Goal: Transaction & Acquisition: Book appointment/travel/reservation

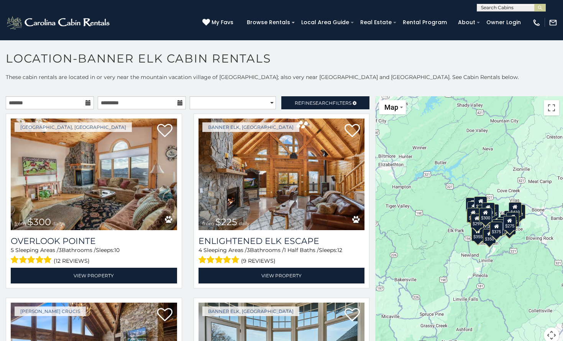
click at [85, 101] on icon at bounding box center [87, 102] width 5 height 5
click at [85, 103] on icon at bounding box center [87, 102] width 5 height 5
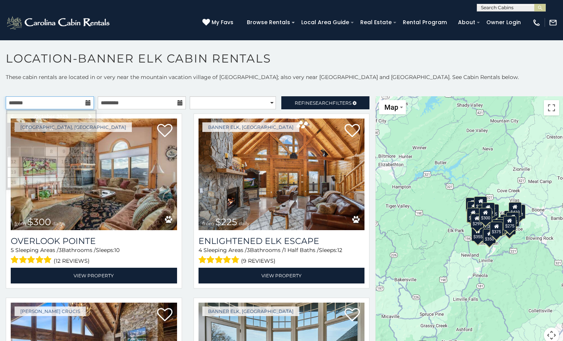
click at [43, 100] on input "text" at bounding box center [50, 102] width 88 height 13
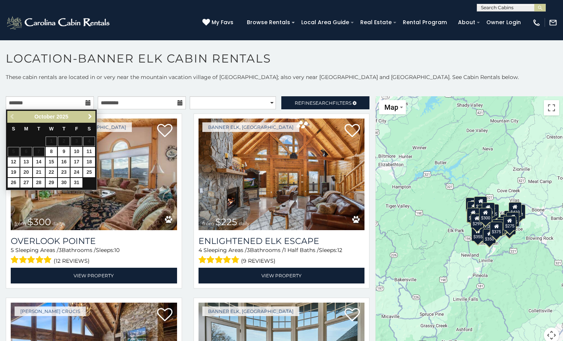
click at [89, 116] on span "Next" at bounding box center [90, 116] width 6 height 6
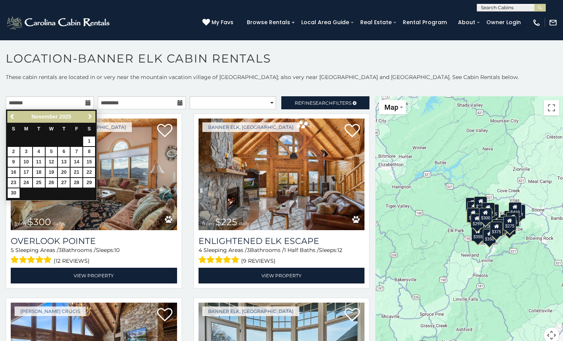
click at [89, 116] on span "Next" at bounding box center [90, 116] width 6 height 6
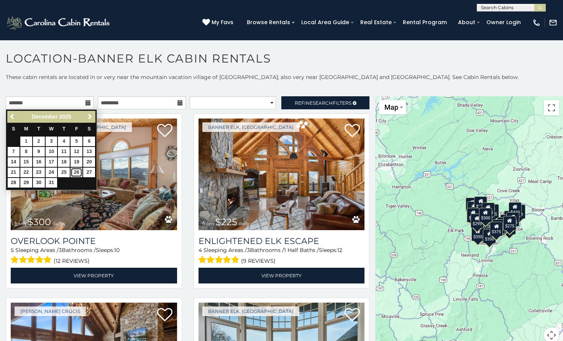
click at [80, 175] on link "26" at bounding box center [76, 172] width 12 height 10
type input "**********"
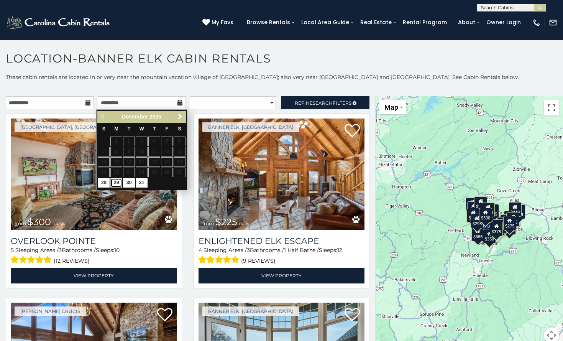
click at [115, 183] on link "29" at bounding box center [116, 183] width 12 height 10
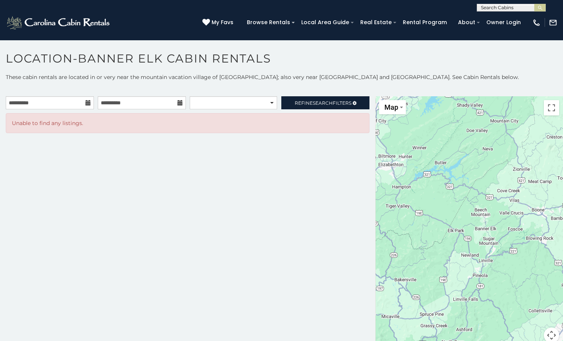
click at [180, 103] on icon at bounding box center [179, 102] width 5 height 5
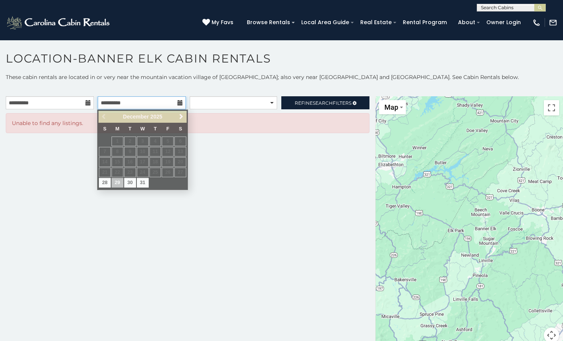
click at [130, 103] on input "**********" at bounding box center [142, 102] width 88 height 13
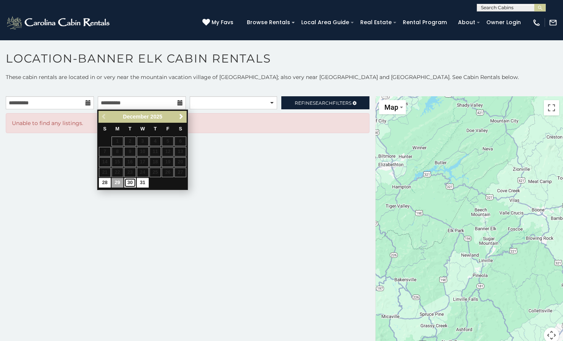
click at [129, 184] on link "30" at bounding box center [130, 183] width 12 height 10
type input "**********"
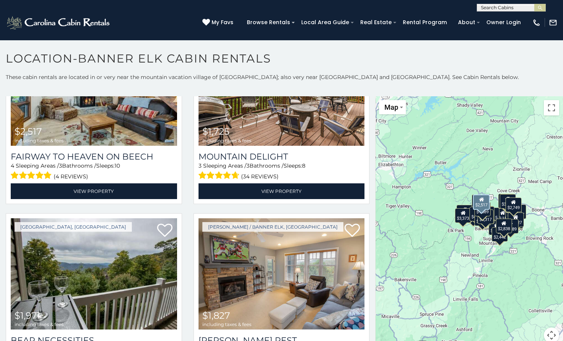
scroll to position [2337, 0]
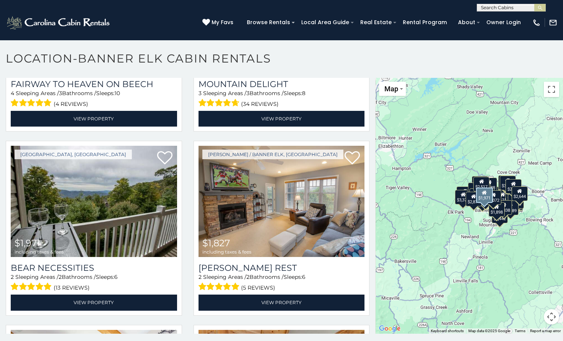
scroll to position [2341, 0]
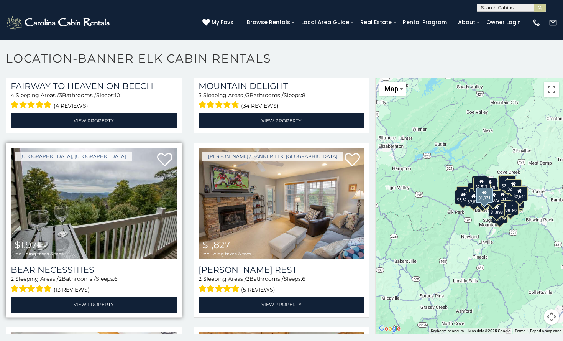
click at [69, 193] on img at bounding box center [94, 202] width 166 height 111
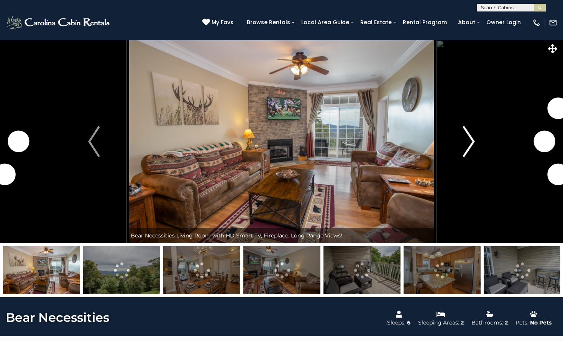
drag, startPoint x: 0, startPoint y: 0, endPoint x: 470, endPoint y: 136, distance: 489.0
click at [470, 136] on img "Next" at bounding box center [468, 141] width 11 height 31
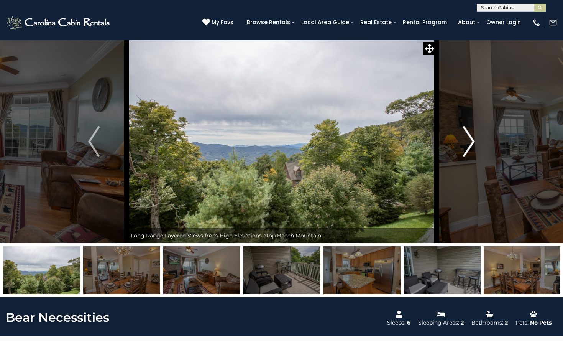
click at [468, 144] on img "Next" at bounding box center [468, 141] width 11 height 31
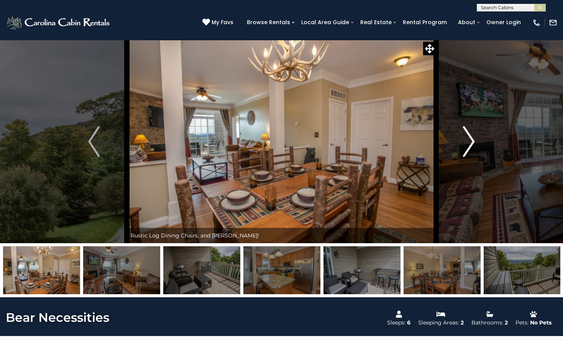
click at [468, 144] on img "Next" at bounding box center [468, 141] width 11 height 31
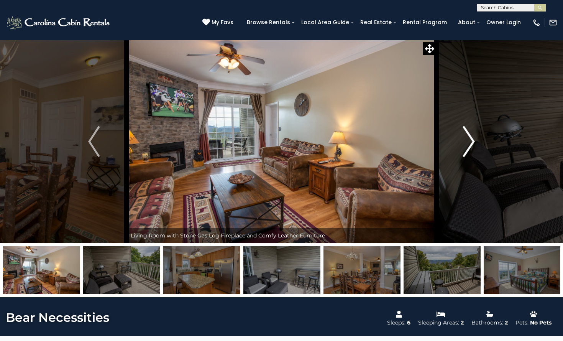
click at [468, 144] on img "Next" at bounding box center [468, 141] width 11 height 31
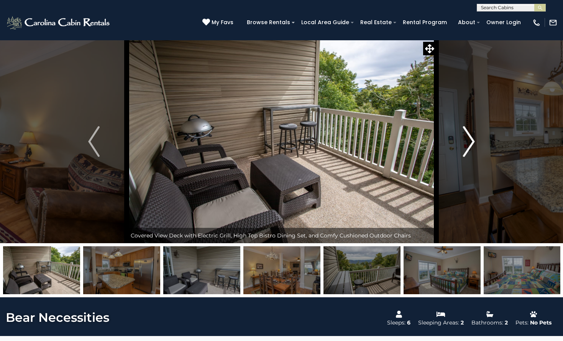
click at [468, 144] on img "Next" at bounding box center [468, 141] width 11 height 31
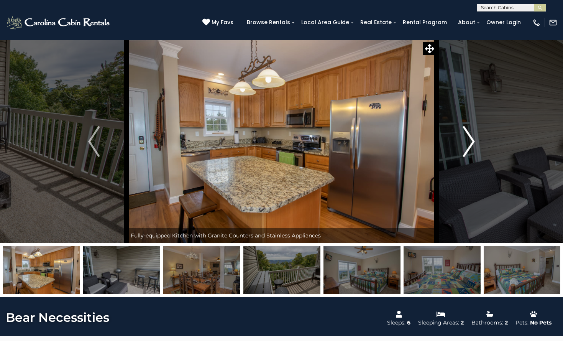
click at [468, 144] on img "Next" at bounding box center [468, 141] width 11 height 31
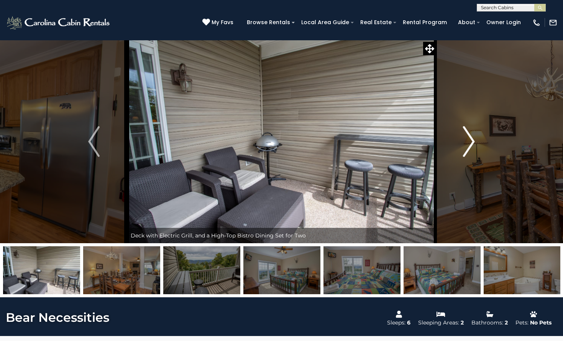
click at [468, 144] on img "Next" at bounding box center [468, 141] width 11 height 31
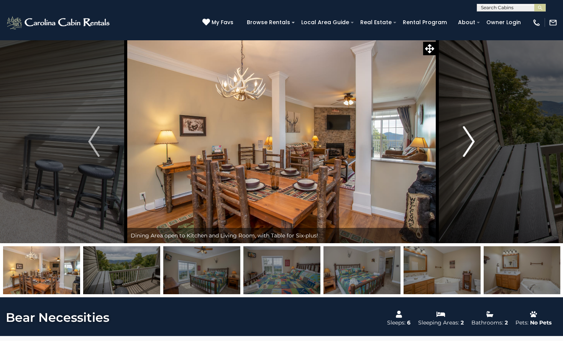
click at [468, 144] on img "Next" at bounding box center [468, 141] width 11 height 31
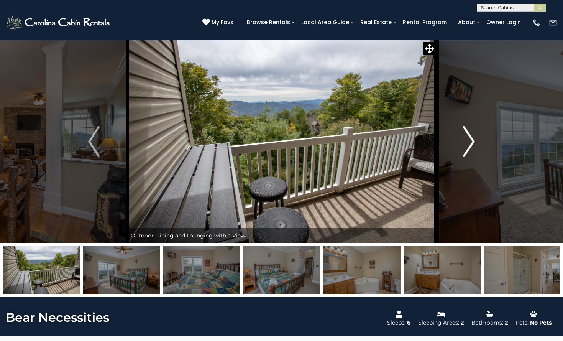
click at [468, 144] on img "Next" at bounding box center [468, 141] width 11 height 31
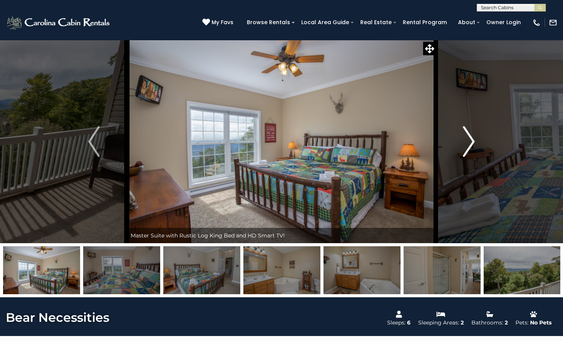
click at [468, 144] on img "Next" at bounding box center [468, 141] width 11 height 31
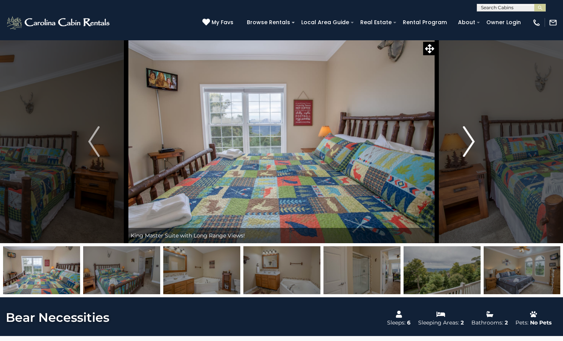
click at [468, 144] on img "Next" at bounding box center [468, 141] width 11 height 31
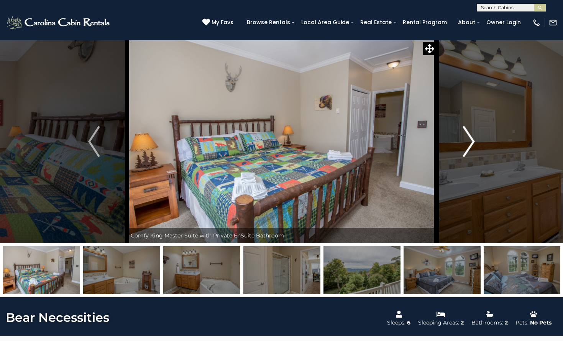
click at [468, 144] on img "Next" at bounding box center [468, 141] width 11 height 31
